Goal: Task Accomplishment & Management: Manage account settings

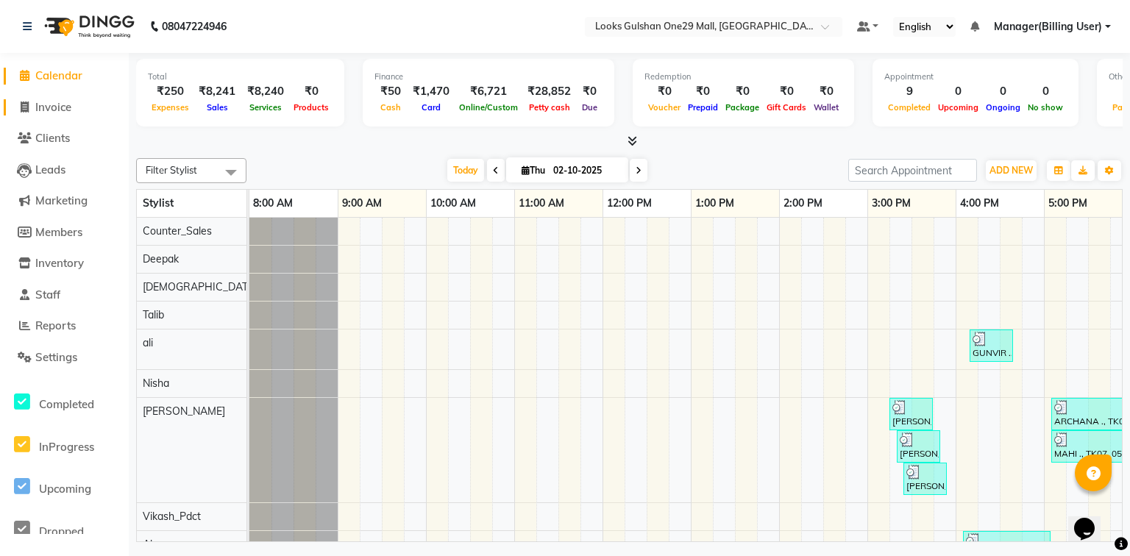
click at [54, 110] on span "Invoice" at bounding box center [53, 107] width 36 height 14
select select "service"
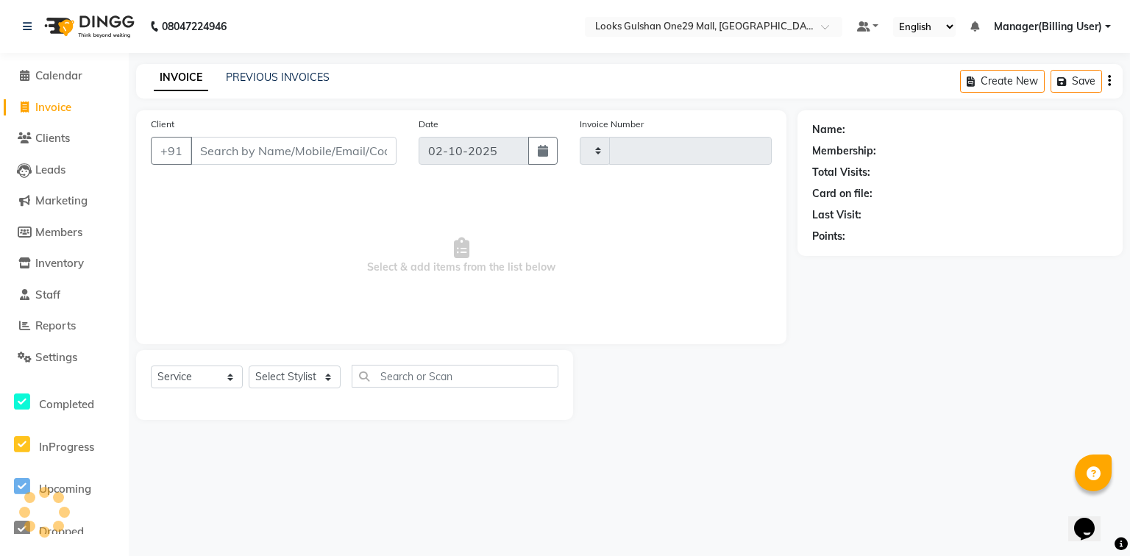
type input "1671"
select select "8337"
click at [74, 75] on span "Calendar" at bounding box center [58, 75] width 47 height 14
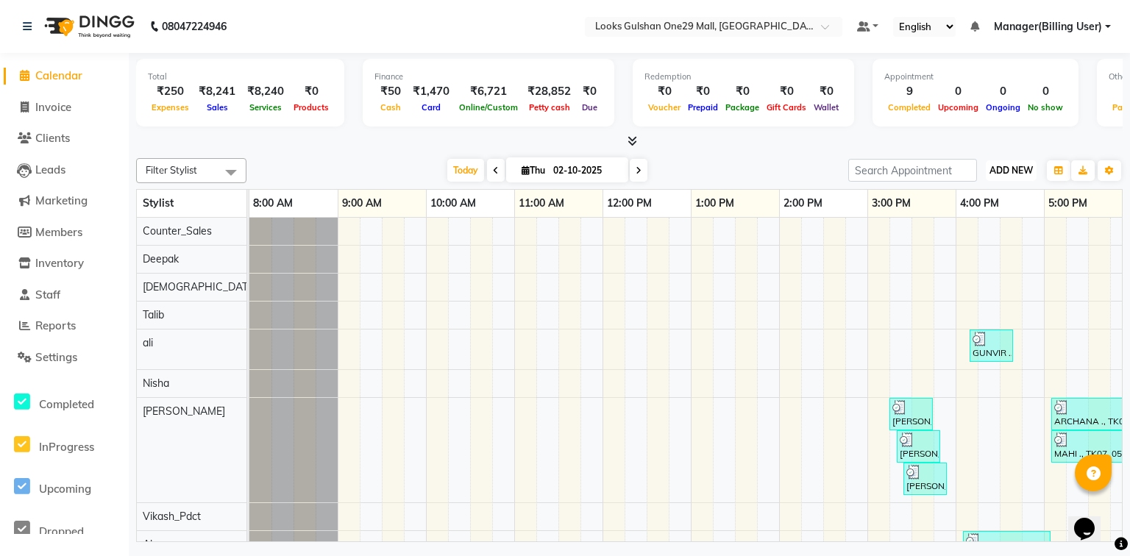
click at [998, 165] on span "ADD NEW" at bounding box center [1010, 170] width 43 height 11
click at [963, 233] on link "Add Expense" at bounding box center [977, 236] width 116 height 19
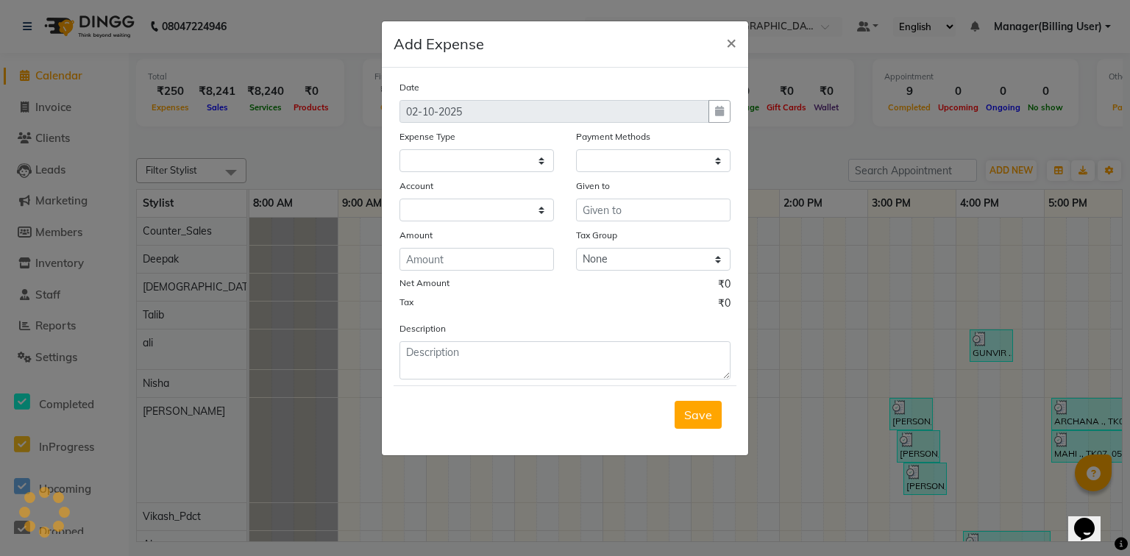
select select
select select "1"
select select "7457"
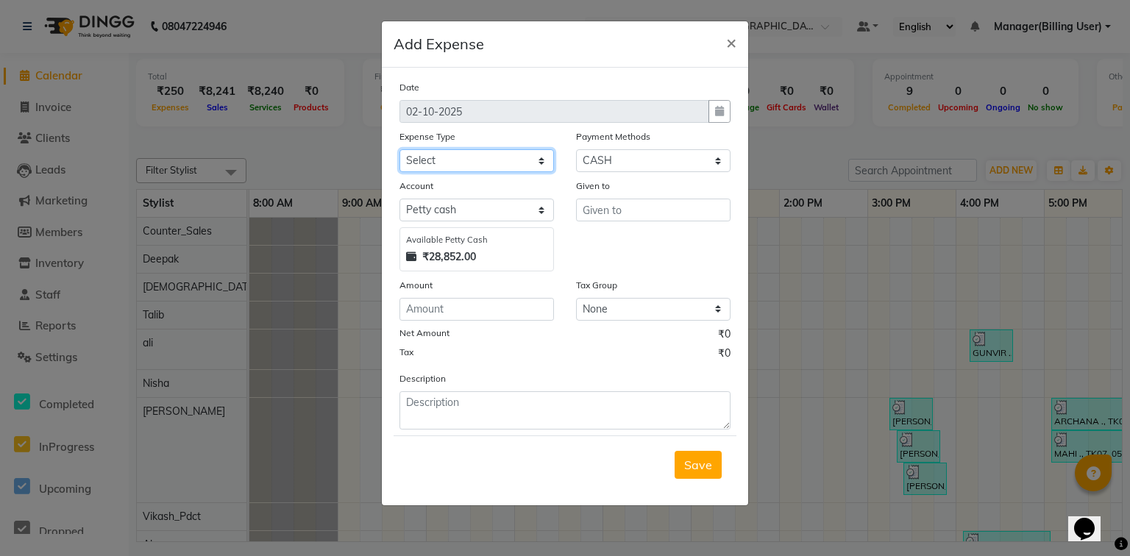
click at [515, 164] on select "Select Accommodation Aesthetics Bank Deposit BLINKIT Cash Handover Client Refun…" at bounding box center [476, 160] width 154 height 23
click at [488, 163] on select "Select Accommodation Aesthetics Bank Deposit BLINKIT Cash Handover Client Refun…" at bounding box center [476, 160] width 154 height 23
select select "24170"
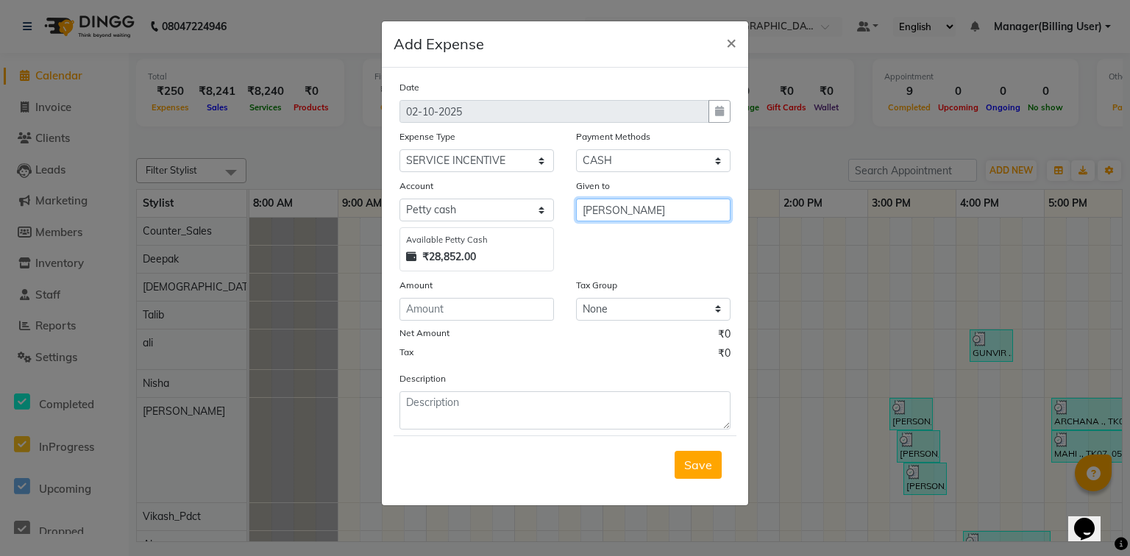
type input "[PERSON_NAME]"
type input "200"
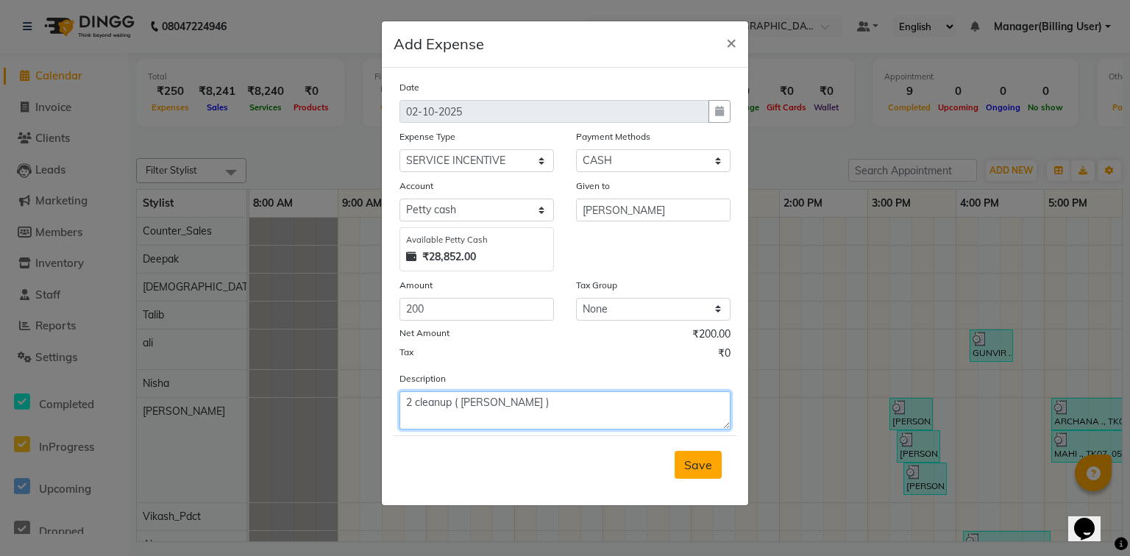
type textarea "2 cleanup ( [PERSON_NAME] )"
click at [700, 476] on button "Save" at bounding box center [698, 465] width 47 height 28
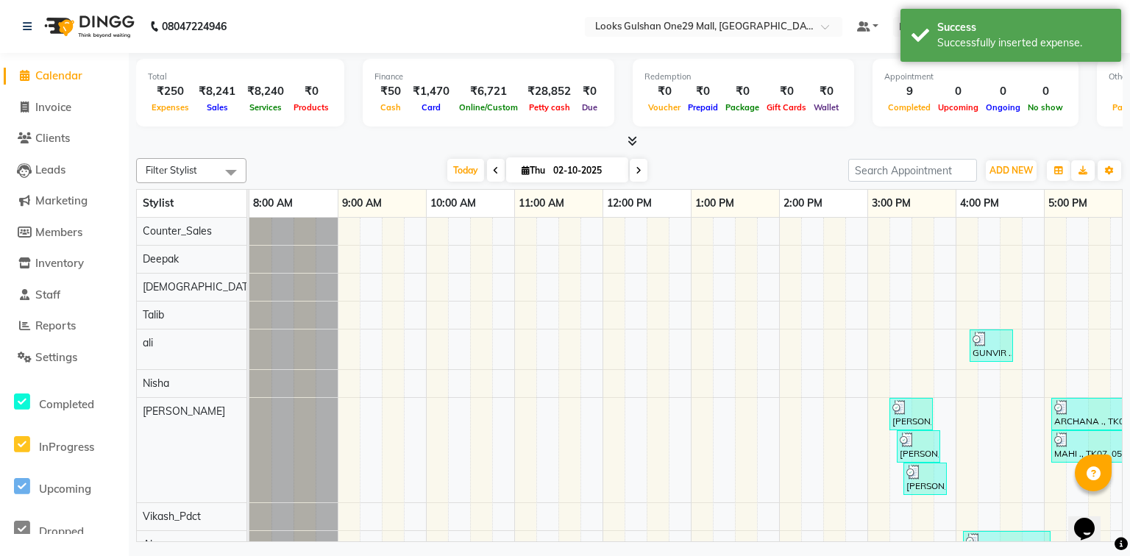
click at [59, 369] on li "Settings" at bounding box center [64, 358] width 129 height 32
click at [72, 362] on span "Settings" at bounding box center [56, 357] width 42 height 14
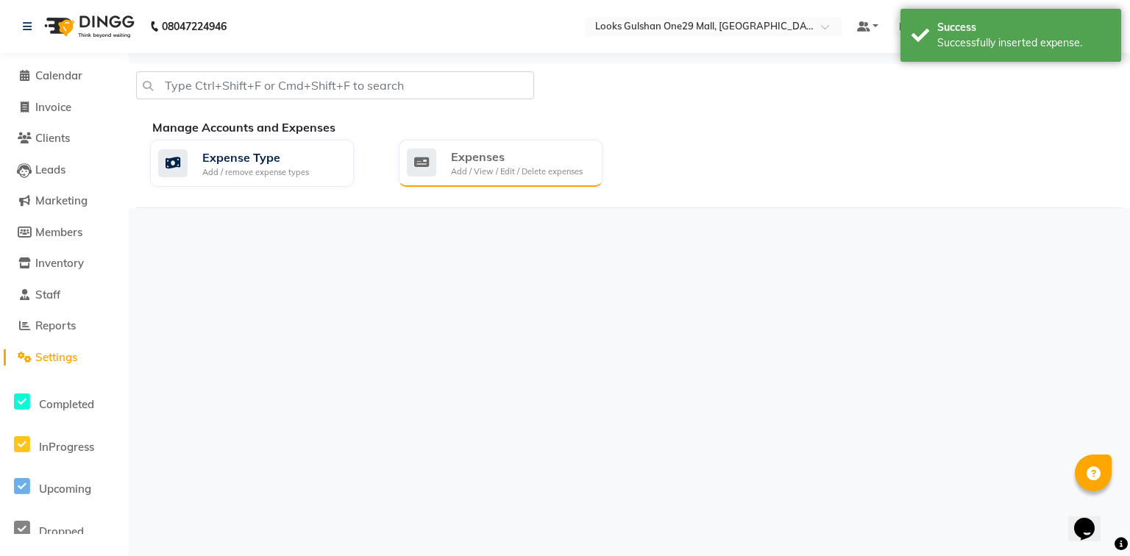
click at [486, 166] on div "Add / View / Edit / Delete expenses" at bounding box center [517, 172] width 132 height 13
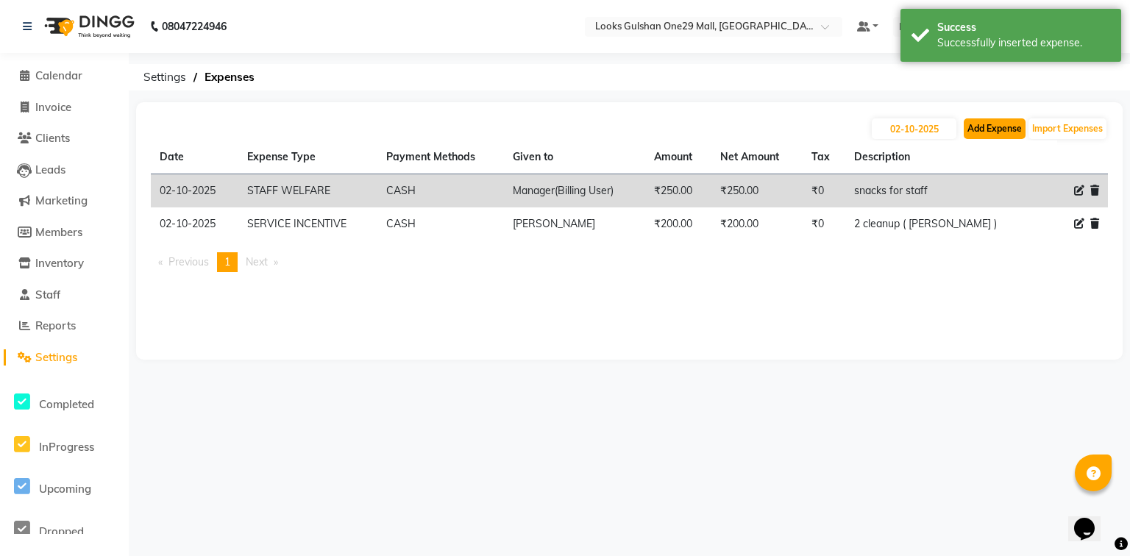
click at [974, 129] on button "Add Expense" at bounding box center [995, 128] width 62 height 21
select select "1"
select select "7457"
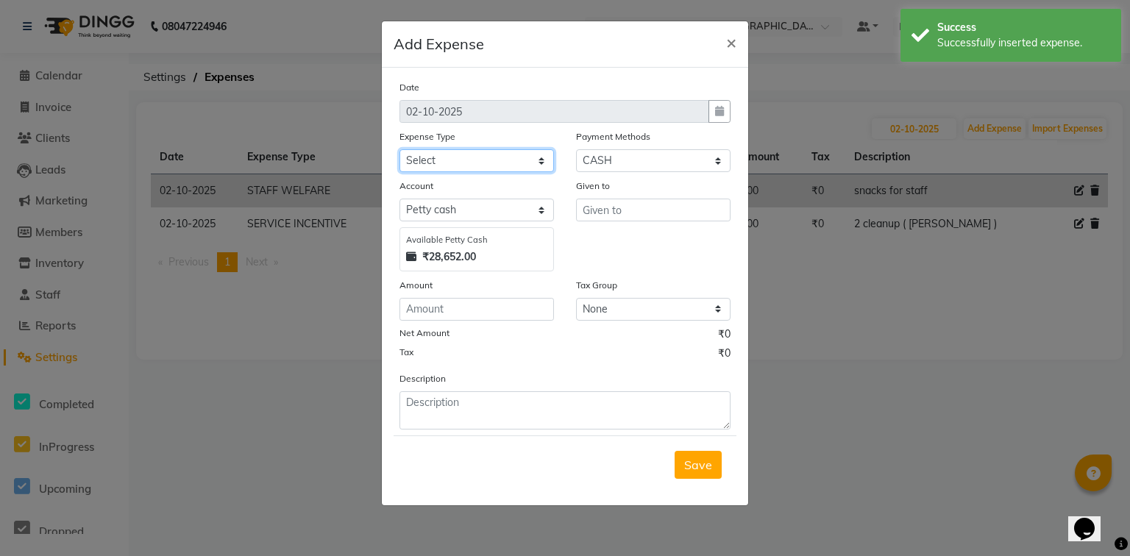
click at [485, 159] on select "Select Accommodation Aesthetics Bank Deposit BLINKIT Cash Handover Client Refun…" at bounding box center [476, 160] width 154 height 23
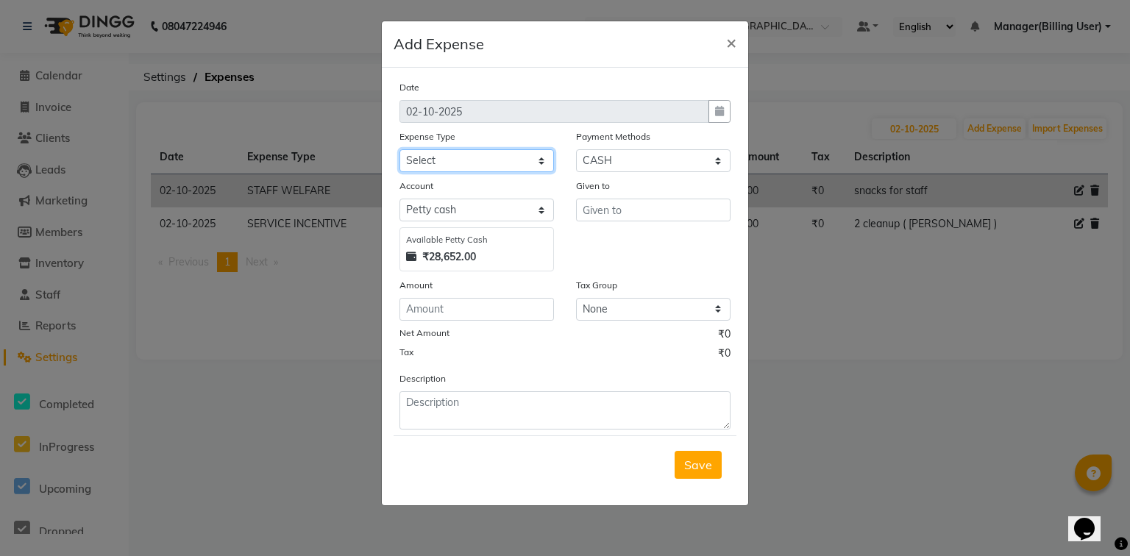
select select "25086"
click at [399, 151] on select "Select Accommodation Aesthetics Bank Deposit BLINKIT Cash Handover Client Refun…" at bounding box center [476, 160] width 154 height 23
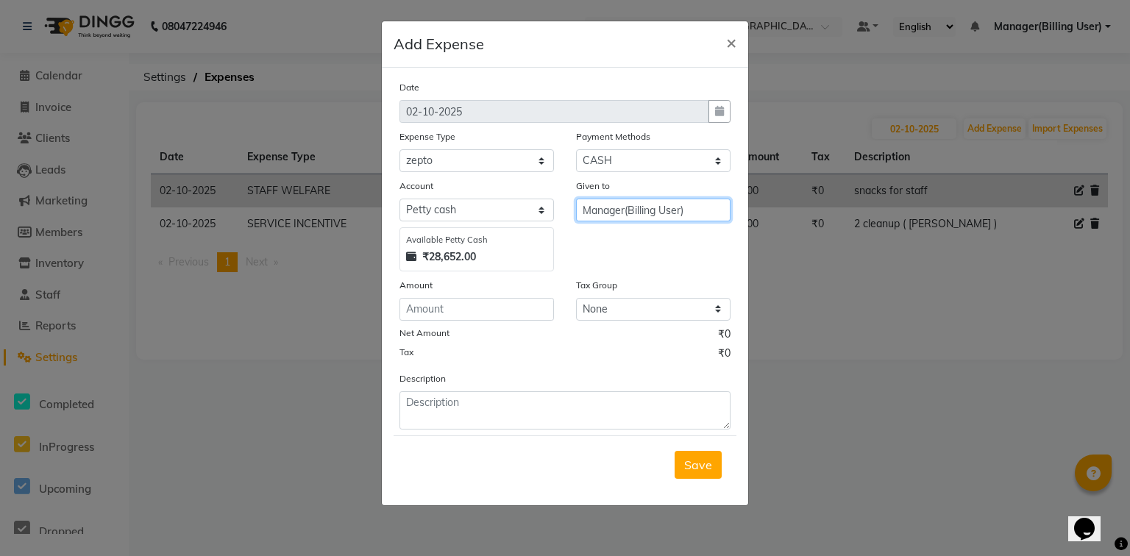
type input "Manager(Billing User)"
type input "128"
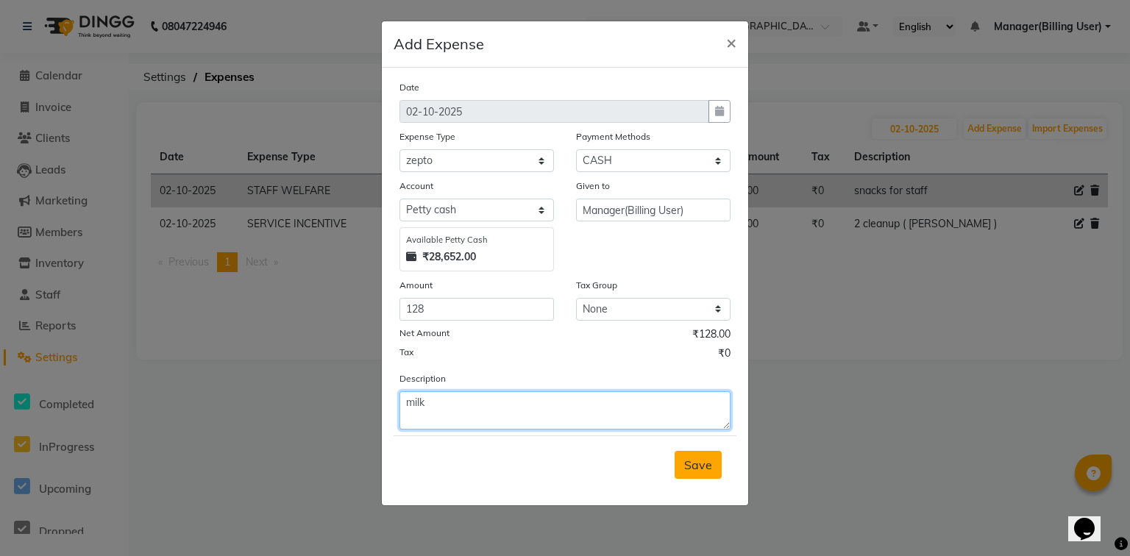
type textarea "milk"
click at [710, 460] on span "Save" at bounding box center [698, 465] width 28 height 15
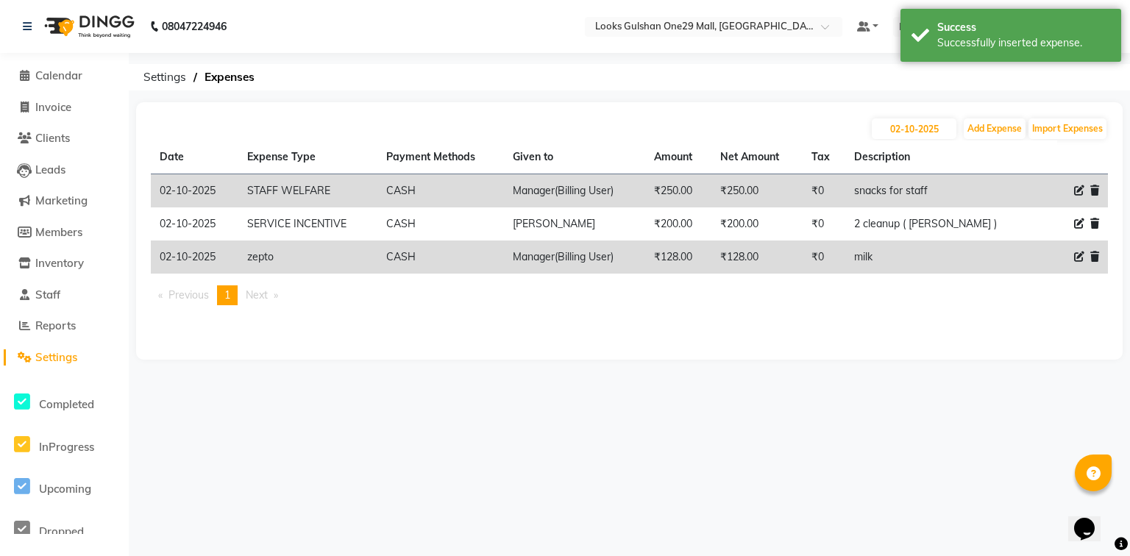
click at [71, 92] on li "Invoice" at bounding box center [64, 108] width 129 height 32
click at [77, 107] on link "Invoice" at bounding box center [64, 107] width 121 height 17
select select "service"
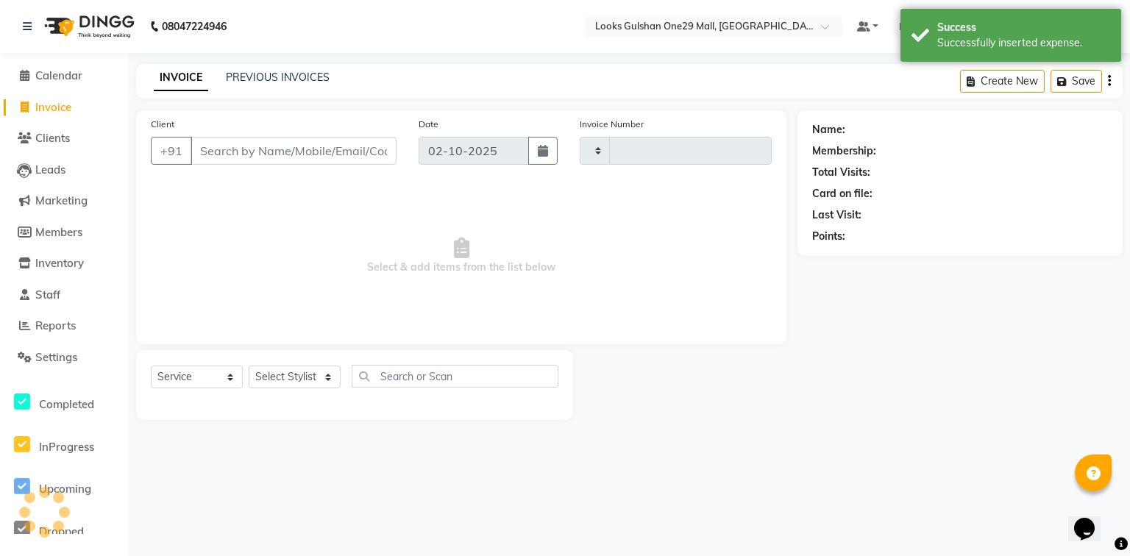
type input "1671"
select select "8337"
click at [68, 78] on span "Calendar" at bounding box center [58, 75] width 47 height 14
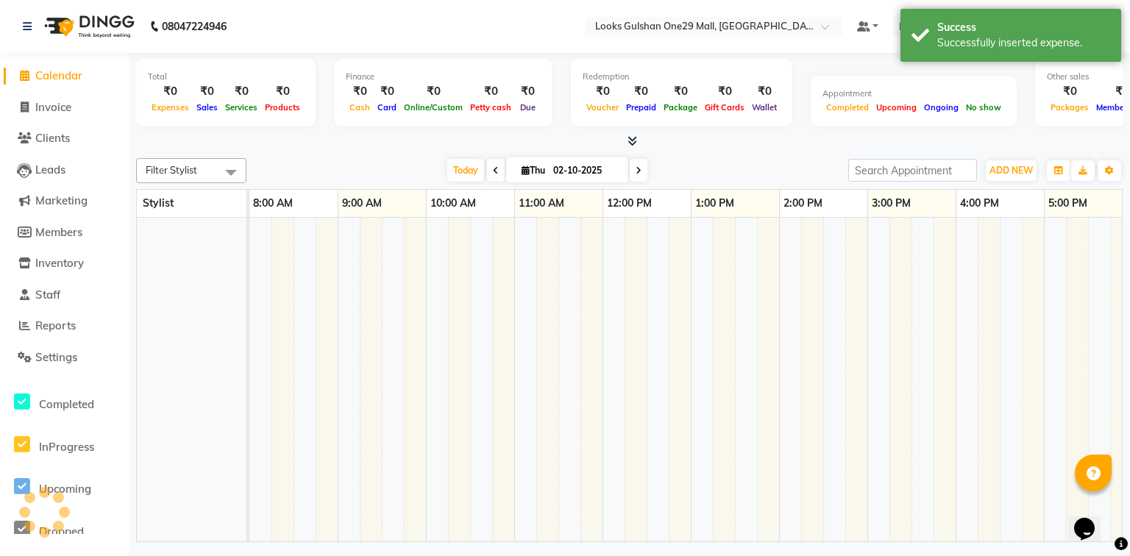
scroll to position [0, 274]
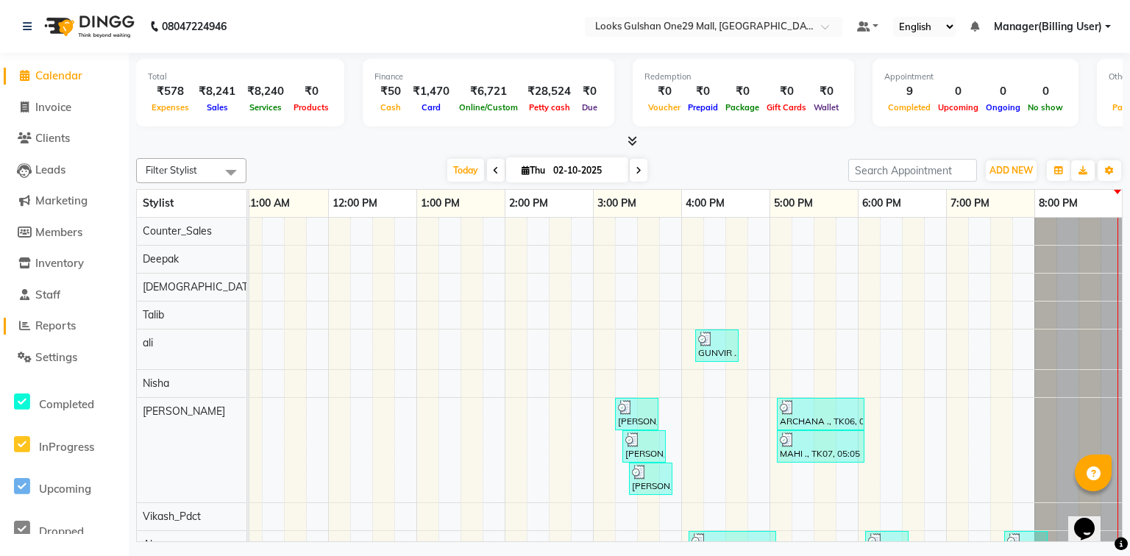
click at [76, 324] on span "Reports" at bounding box center [55, 326] width 40 height 14
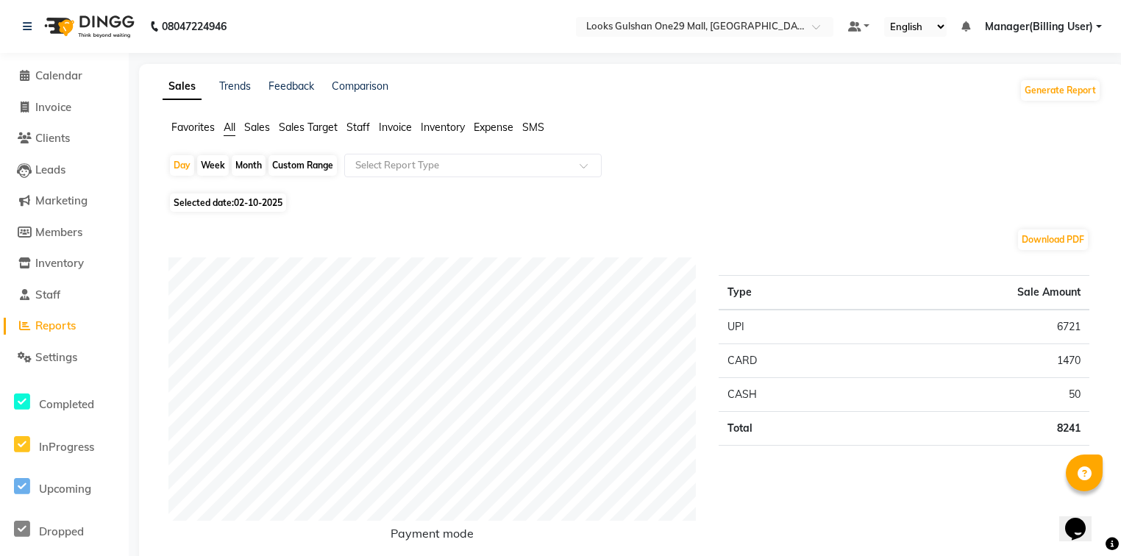
click at [1100, 91] on div "Generate Report" at bounding box center [1061, 91] width 82 height 24
click at [1082, 91] on button "Generate Report" at bounding box center [1060, 90] width 79 height 21
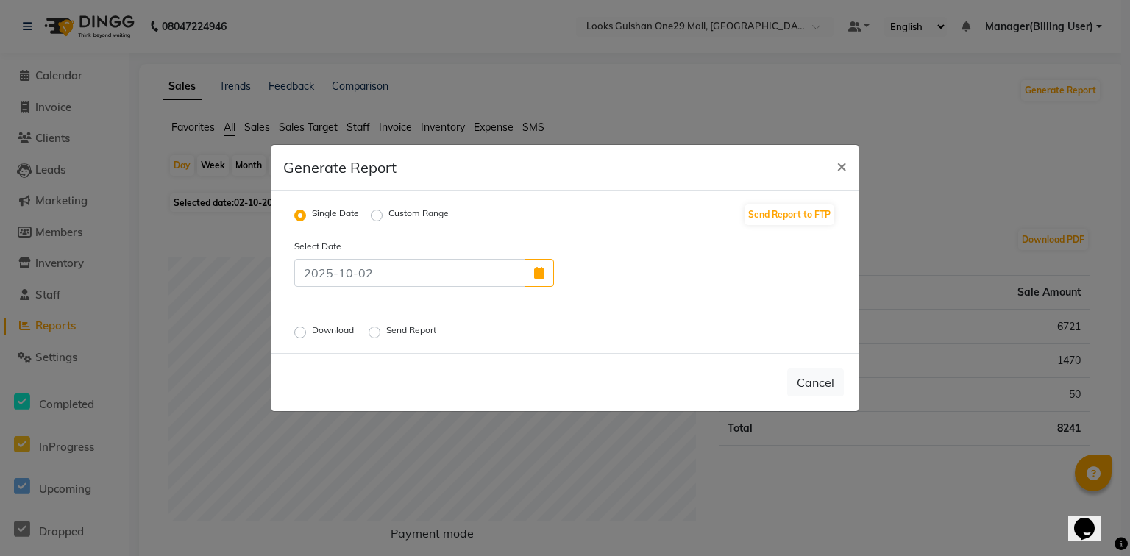
click at [312, 332] on label "Download" at bounding box center [334, 333] width 45 height 18
click at [300, 332] on input "Download" at bounding box center [302, 332] width 10 height 10
radio input "true"
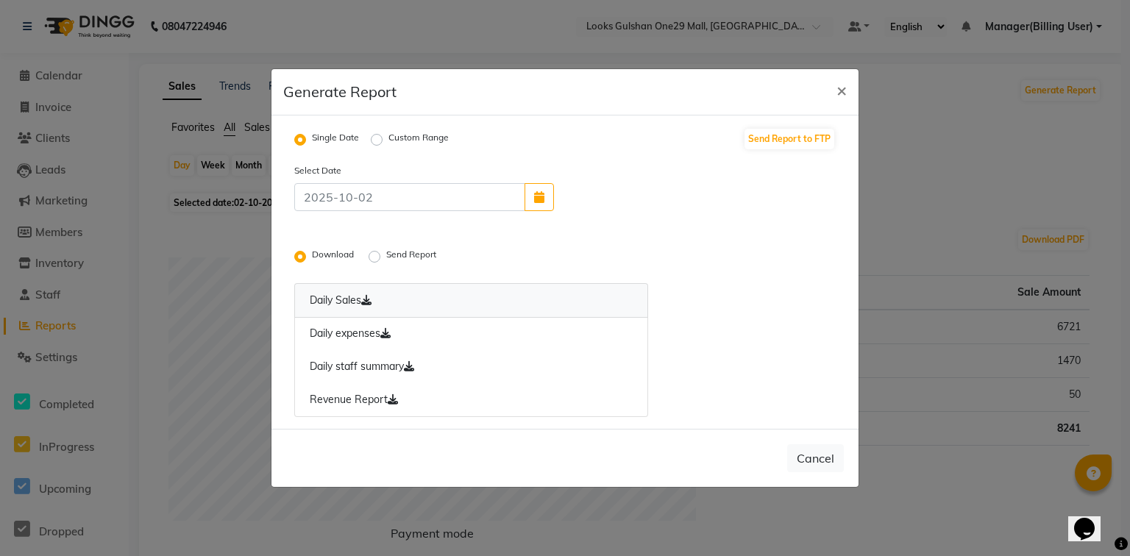
click at [333, 303] on link "Daily Sales" at bounding box center [471, 300] width 354 height 35
click at [335, 332] on link "Daily expenses" at bounding box center [471, 334] width 354 height 34
drag, startPoint x: 334, startPoint y: 368, endPoint x: 337, endPoint y: 396, distance: 28.1
click at [334, 368] on link "Daily staff summary" at bounding box center [471, 367] width 354 height 34
click at [337, 396] on link "Revenue Report" at bounding box center [471, 400] width 354 height 34
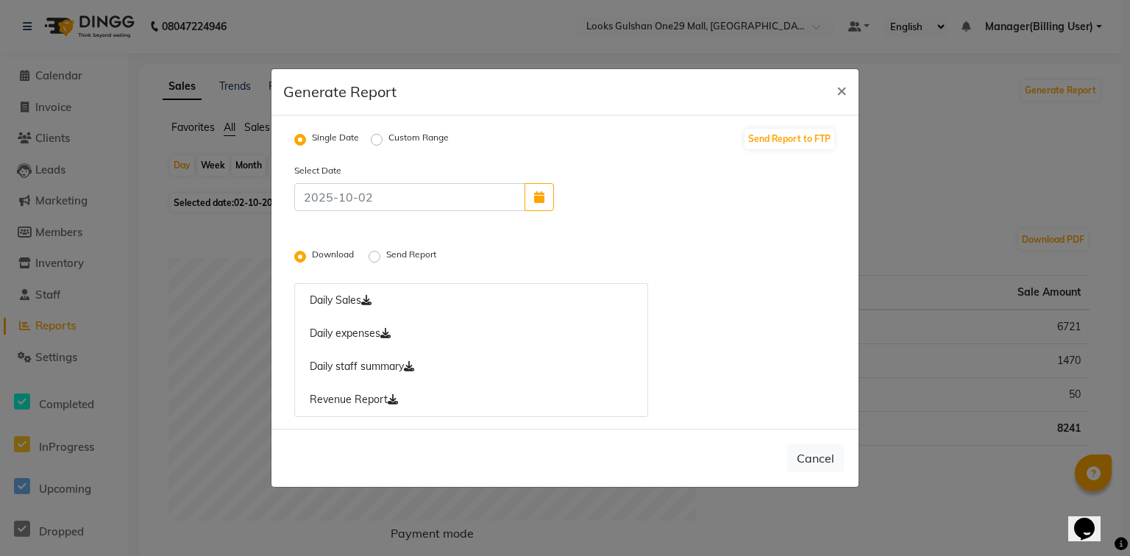
click at [388, 140] on label "Custom Range" at bounding box center [418, 140] width 60 height 18
click at [374, 140] on input "Custom Range" at bounding box center [379, 140] width 10 height 10
radio input "true"
select select "10"
select select "2025"
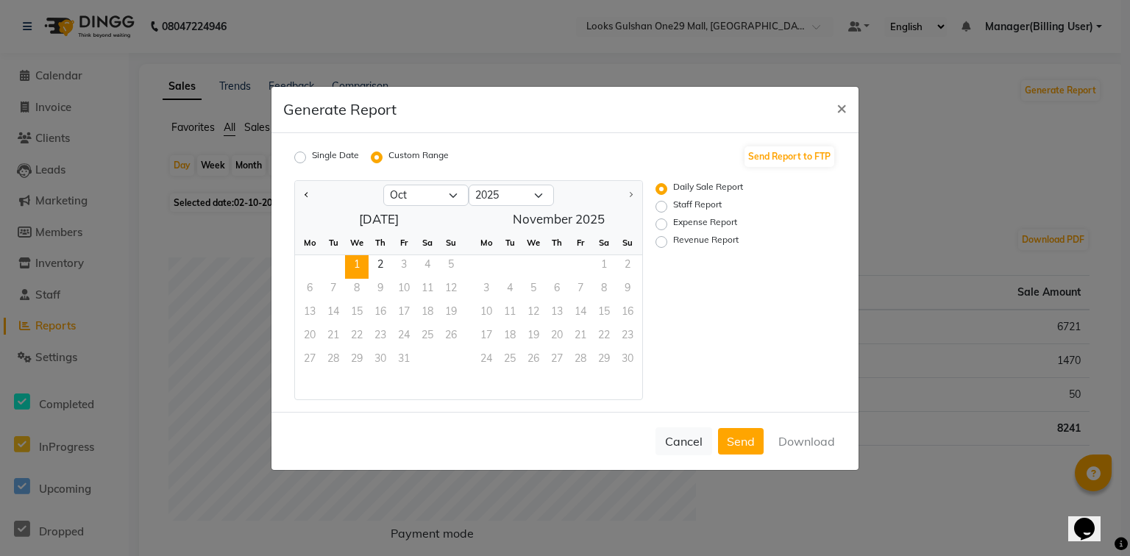
click at [352, 266] on span "1" at bounding box center [357, 267] width 24 height 24
click at [377, 268] on span "2" at bounding box center [381, 267] width 24 height 24
click at [673, 241] on label "Revenue Report" at bounding box center [705, 242] width 65 height 18
click at [661, 241] on input "Revenue Report" at bounding box center [663, 241] width 10 height 10
radio input "true"
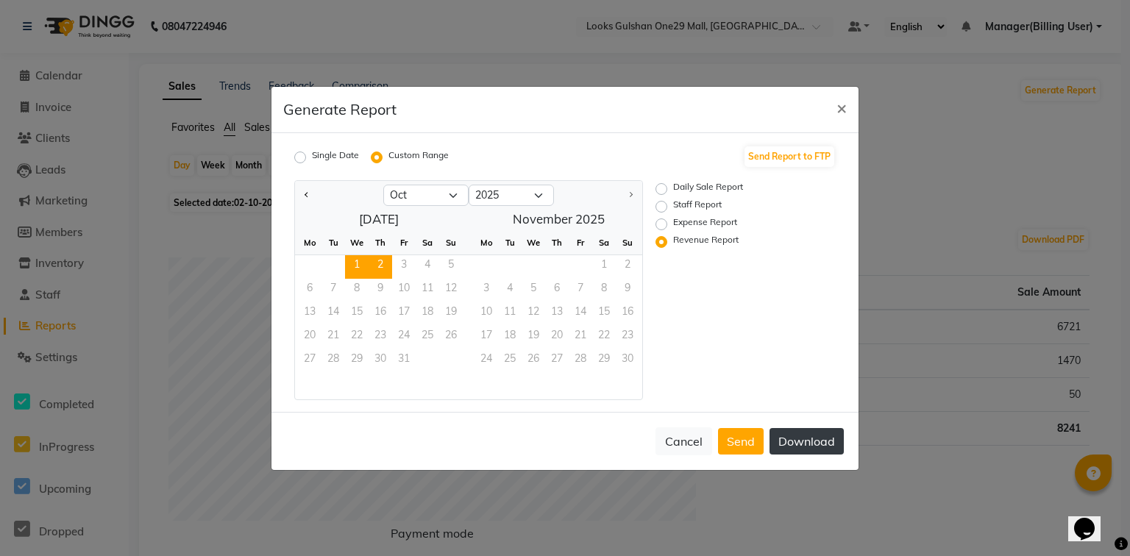
click at [789, 447] on button "Download" at bounding box center [806, 441] width 74 height 26
click at [744, 45] on ngb-modal-window "Generate Report × Single Date Custom Range Send Report to FTP Jan Feb Mar Apr M…" at bounding box center [565, 278] width 1130 height 556
click at [839, 108] on span "×" at bounding box center [841, 107] width 10 height 22
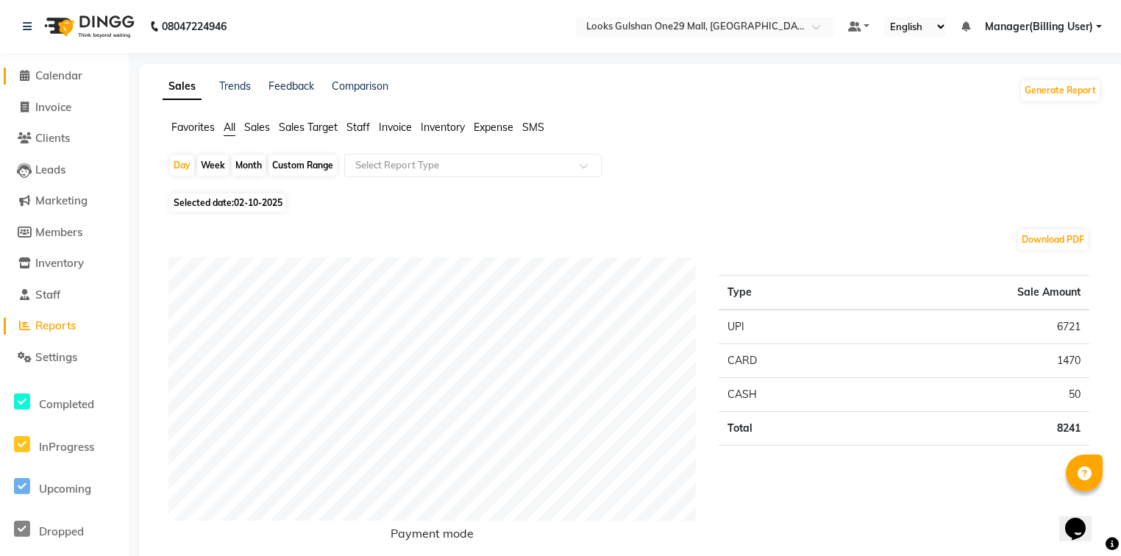
click at [61, 80] on span "Calendar" at bounding box center [58, 75] width 47 height 14
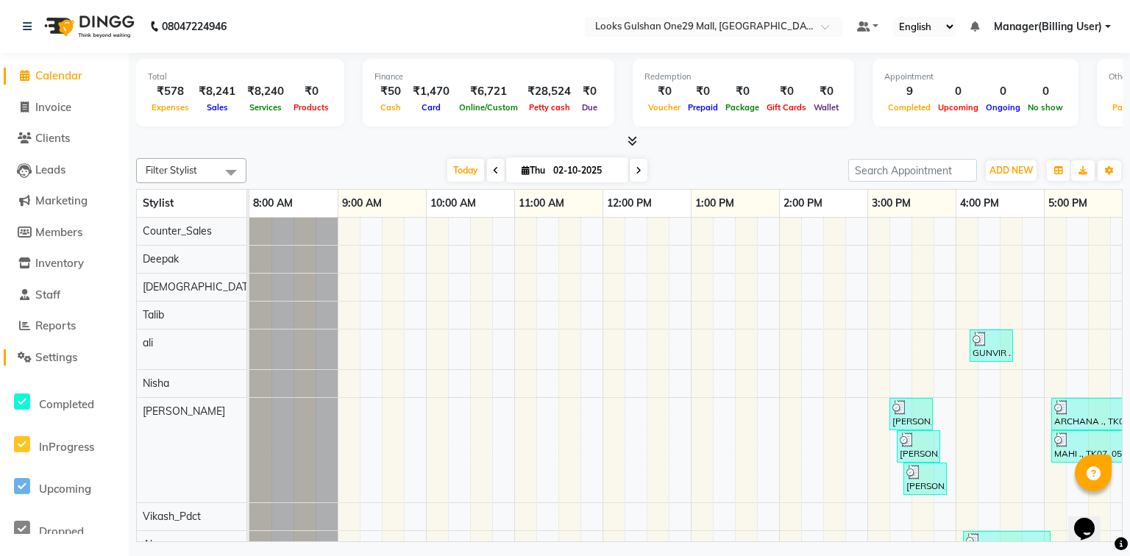
click at [75, 358] on span "Settings" at bounding box center [56, 357] width 42 height 14
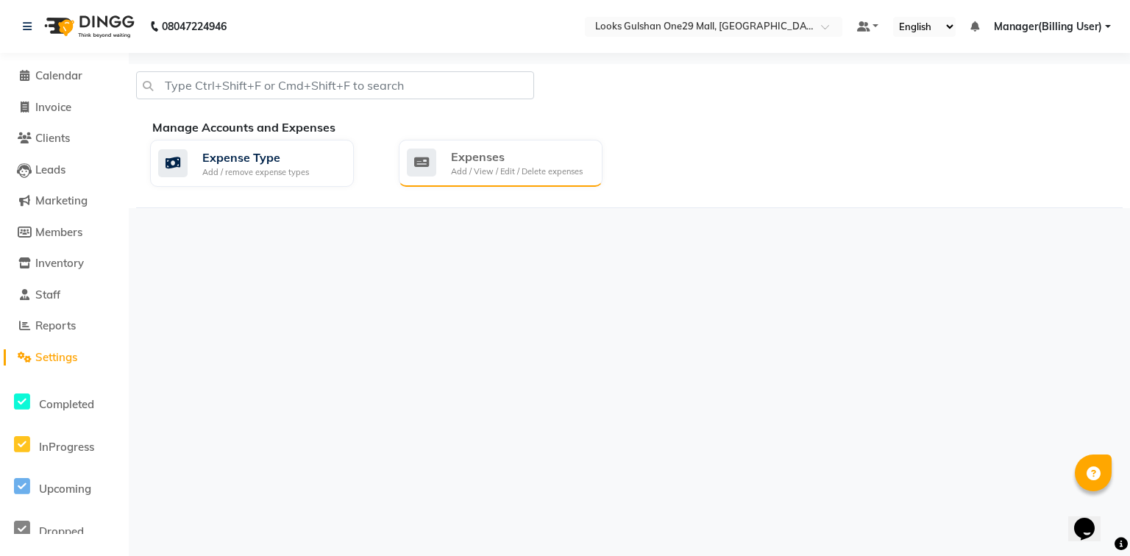
click at [588, 156] on div "Expenses Add / View / Edit / Delete expenses" at bounding box center [499, 163] width 184 height 30
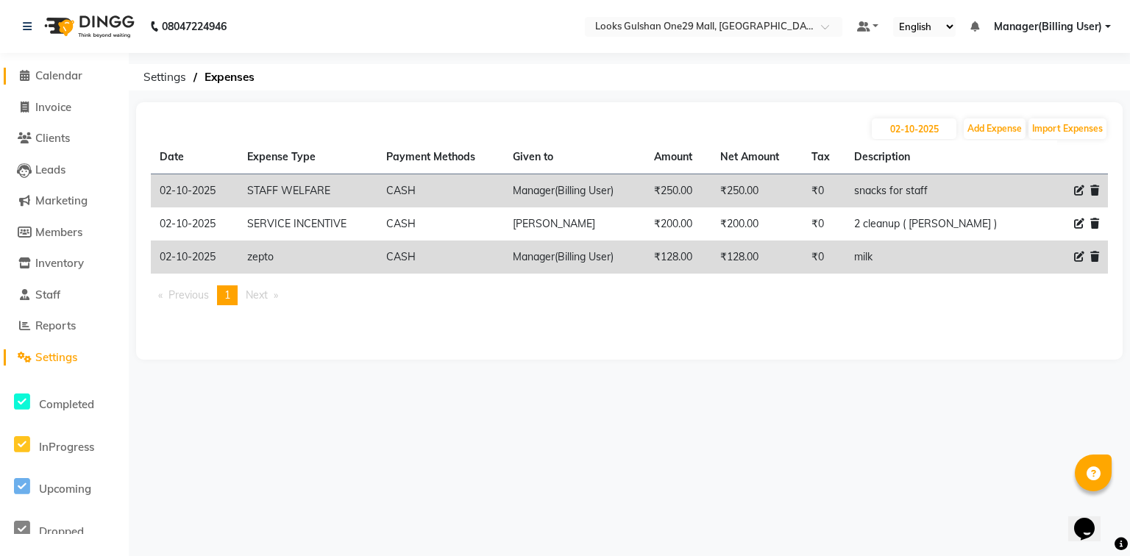
click at [85, 74] on link "Calendar" at bounding box center [64, 76] width 121 height 17
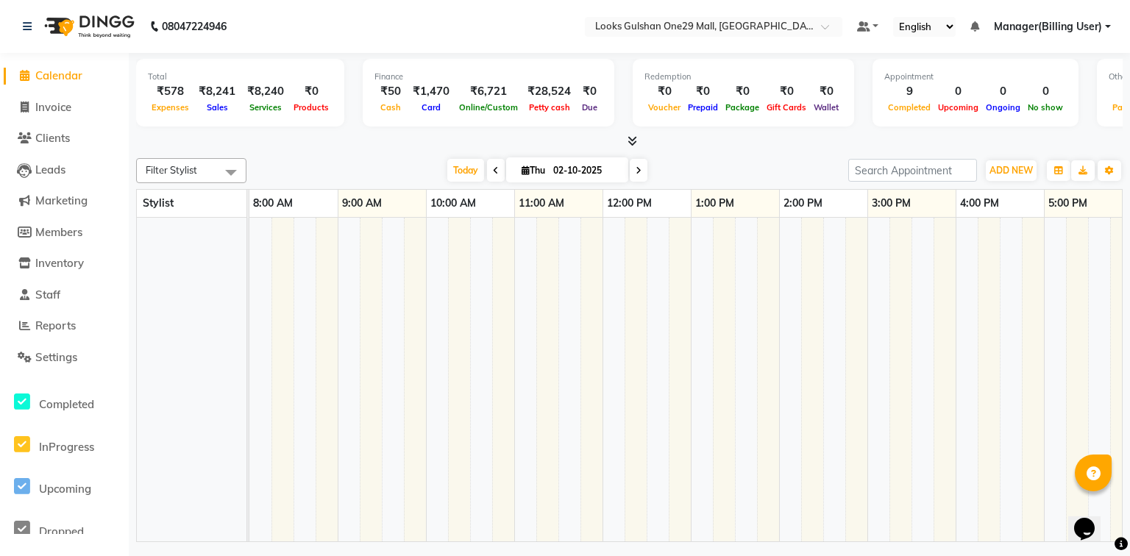
scroll to position [0, 276]
